Goal: Check status: Check status

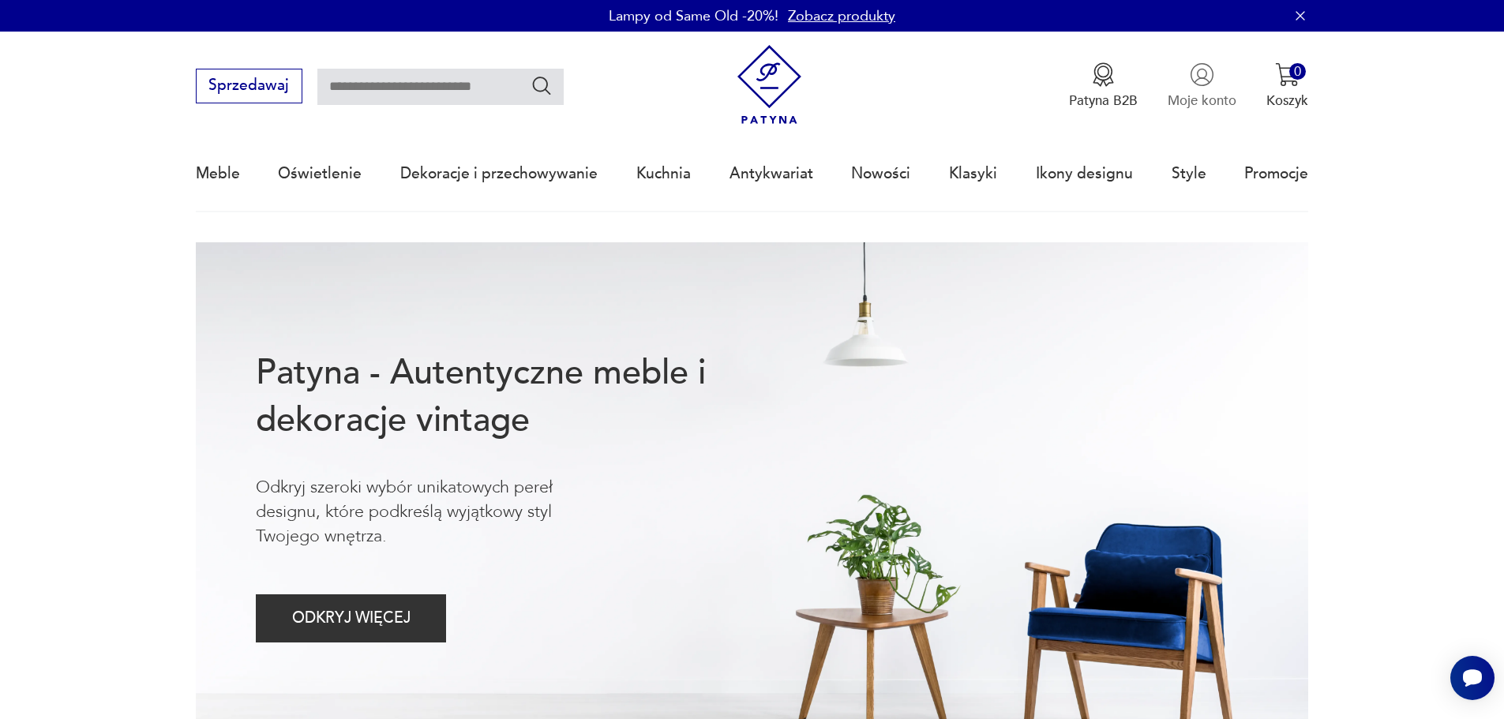
click at [1181, 87] on button "Moje konto" at bounding box center [1201, 85] width 69 height 47
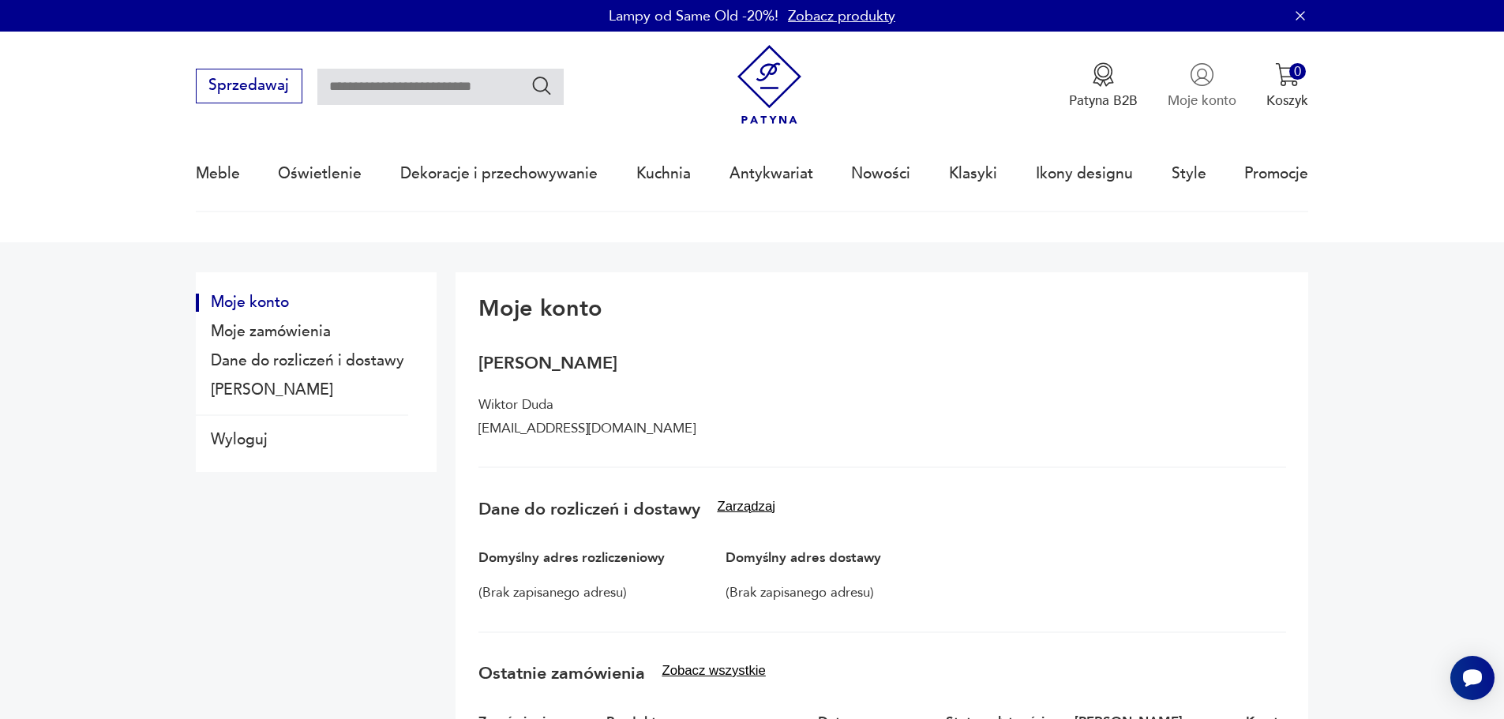
drag, startPoint x: 1189, startPoint y: 68, endPoint x: 1195, endPoint y: 83, distance: 16.3
click at [1188, 68] on button "Moje konto" at bounding box center [1201, 85] width 69 height 47
click at [305, 335] on button "Moje zamówienia" at bounding box center [302, 332] width 212 height 18
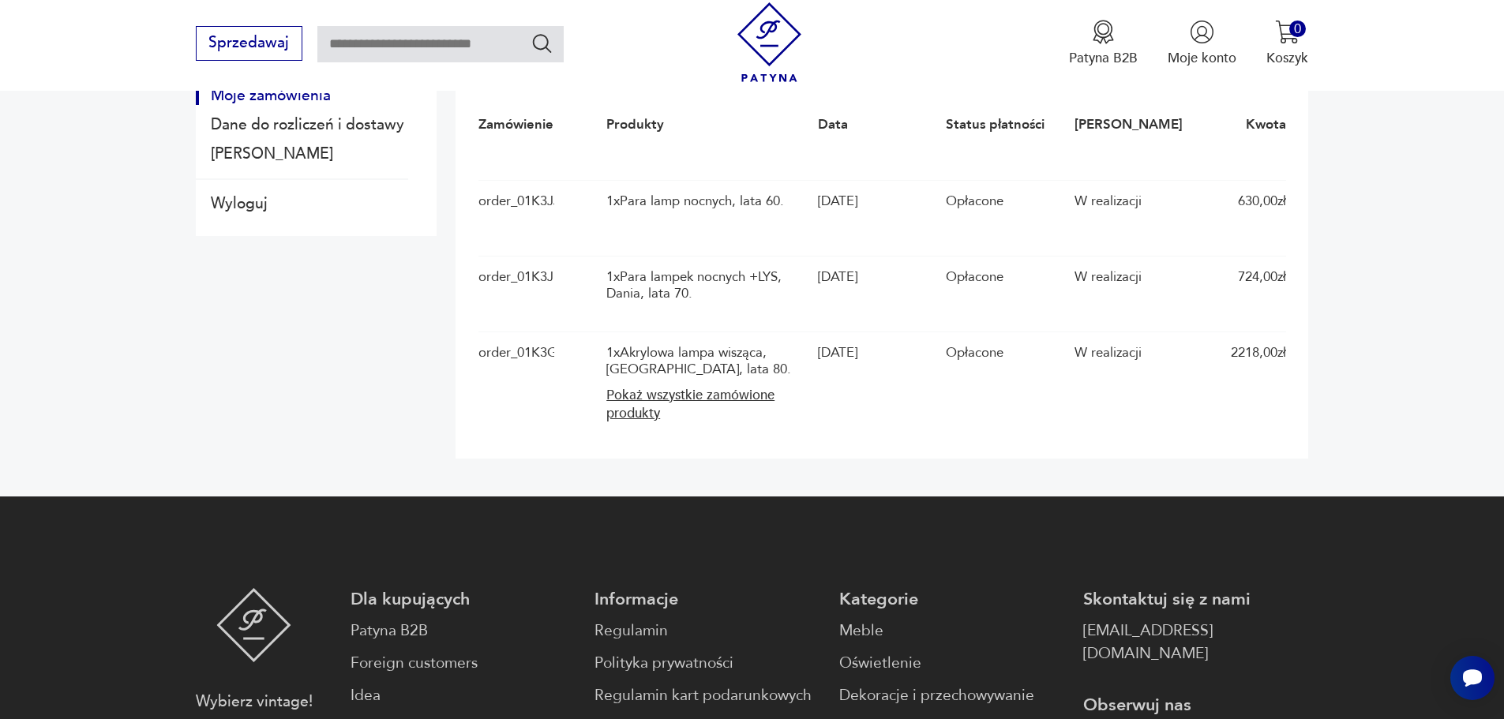
scroll to position [237, 0]
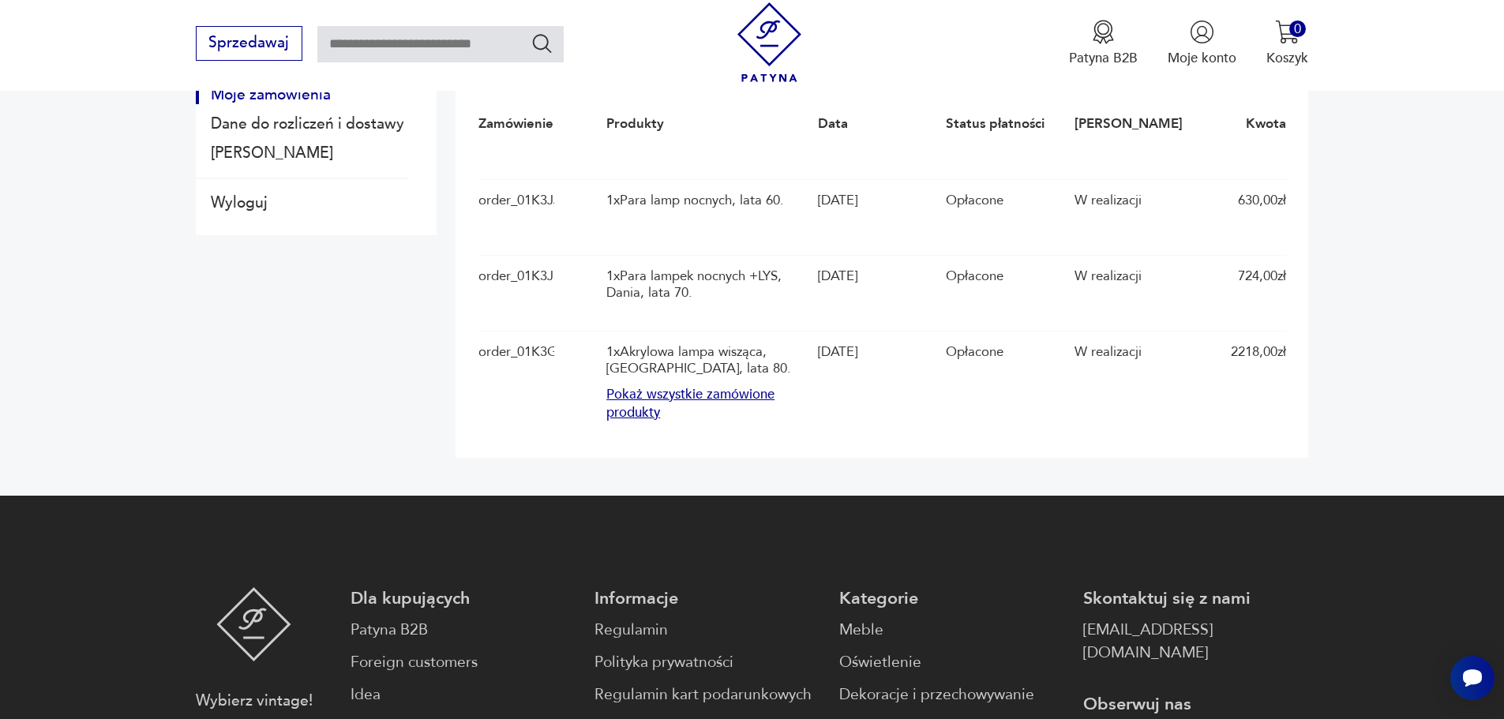
click at [633, 419] on button "Pokaż wszystkie zamówione produkty" at bounding box center [707, 404] width 202 height 36
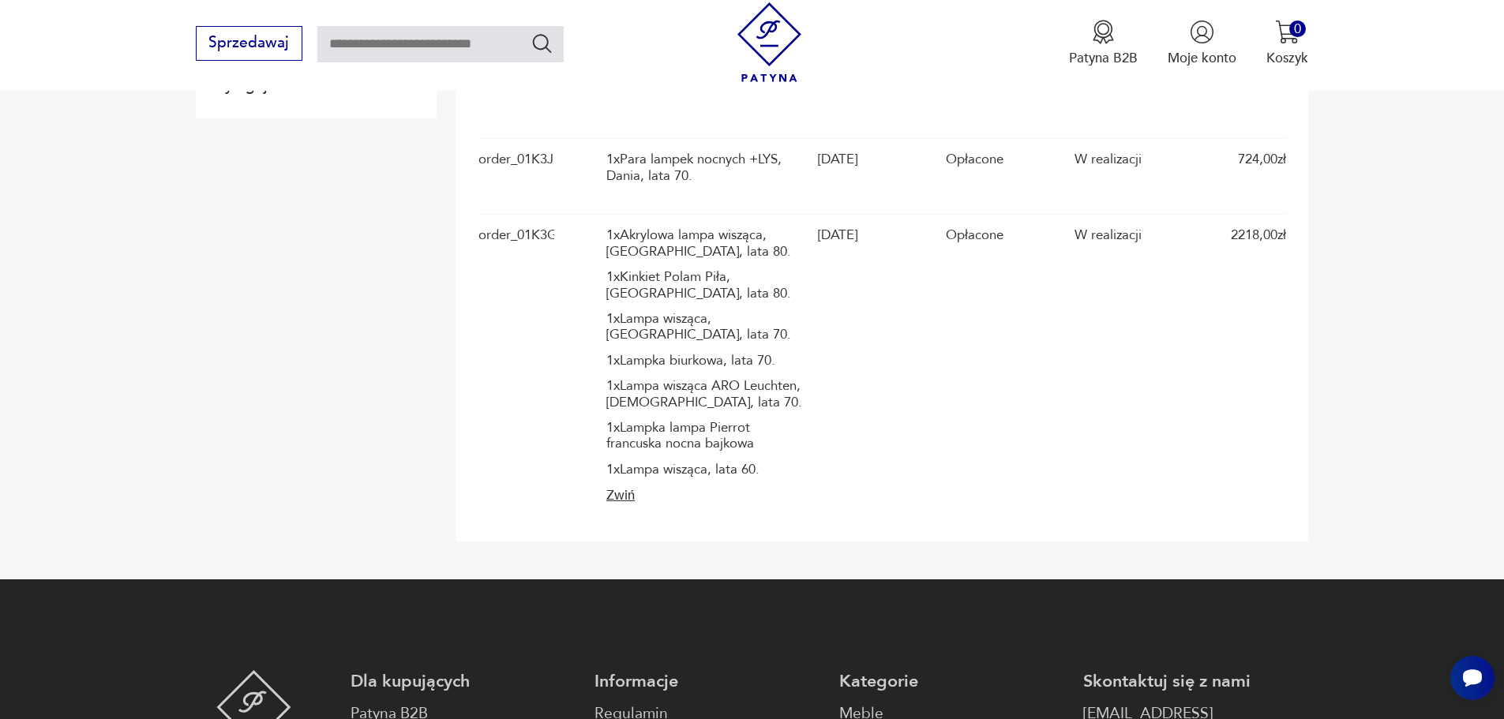
scroll to position [395, 0]
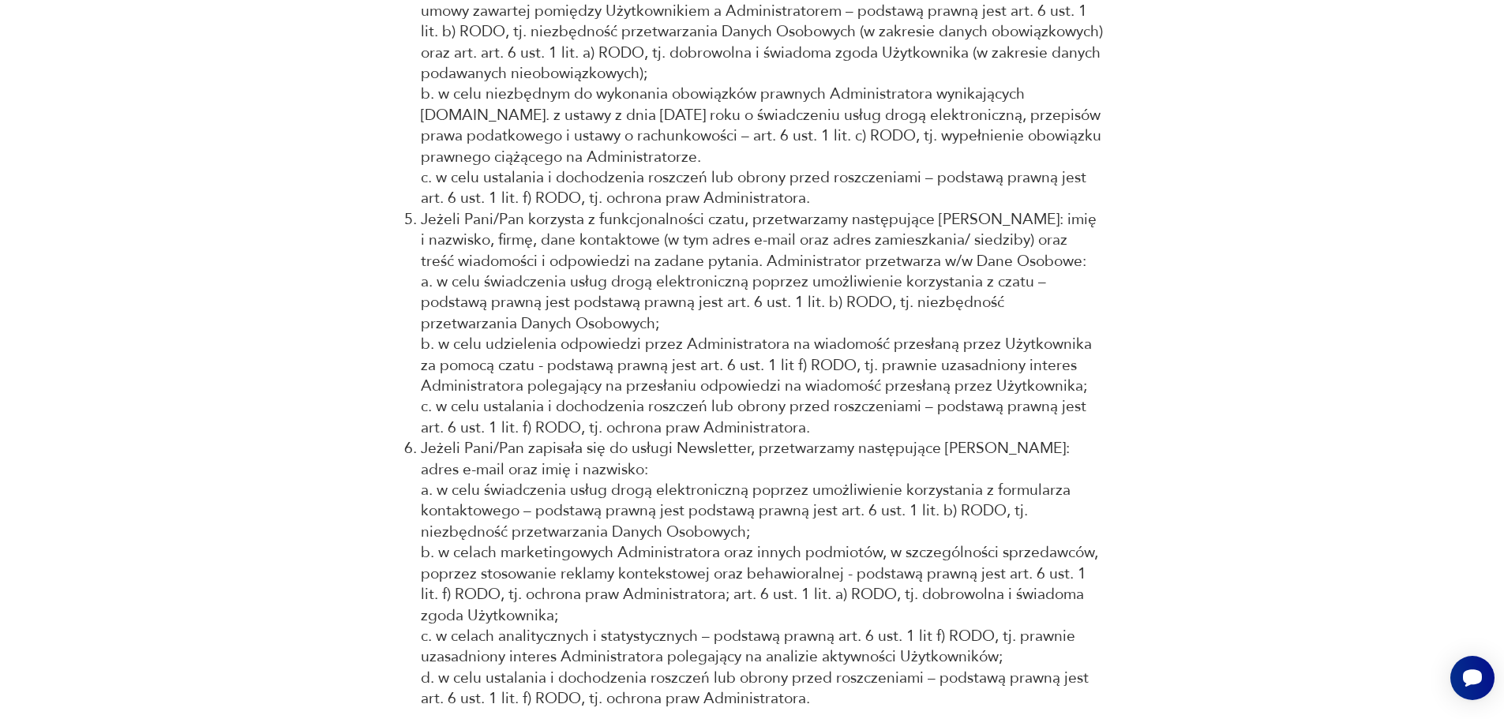
scroll to position [2289, 0]
